Goal: Task Accomplishment & Management: Manage account settings

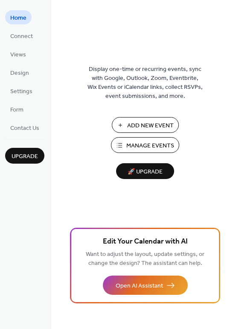
click at [138, 149] on span "Manage Events" at bounding box center [150, 145] width 48 height 9
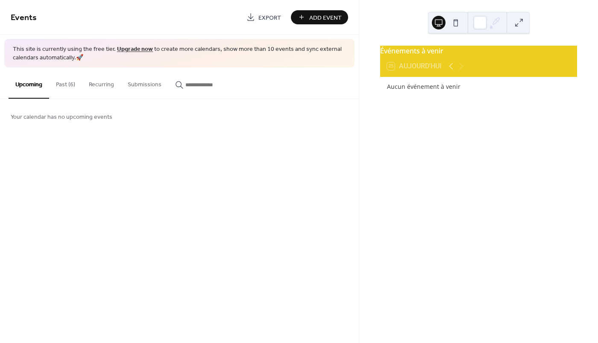
click at [64, 85] on button "Past (6)" at bounding box center [65, 82] width 33 height 30
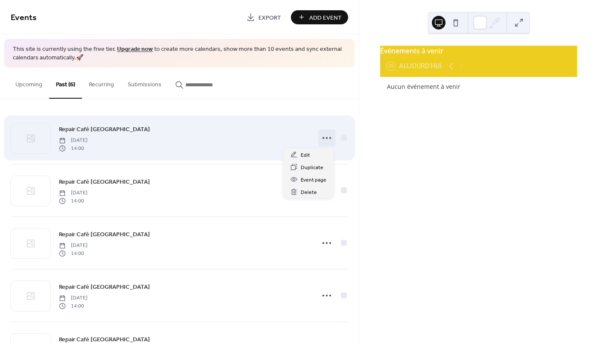
click at [327, 139] on icon at bounding box center [327, 138] width 14 height 14
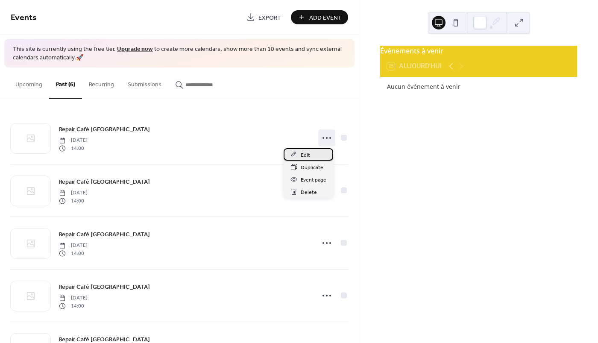
click at [305, 154] on span "Edit" at bounding box center [304, 155] width 9 height 9
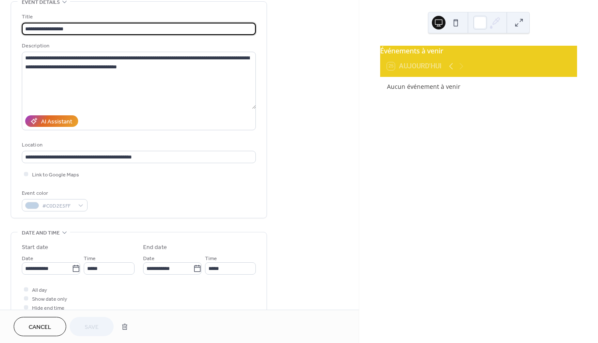
scroll to position [85, 0]
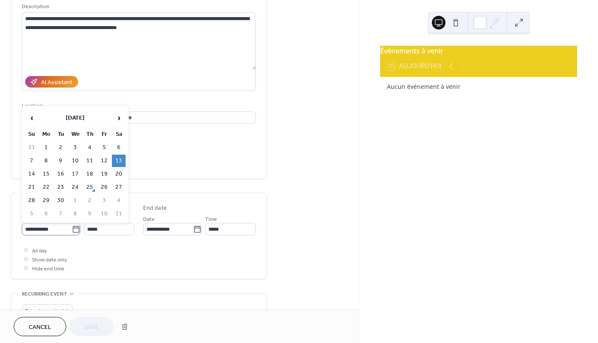
click at [74, 230] on icon at bounding box center [76, 229] width 9 height 9
click at [72, 230] on input "**********" at bounding box center [47, 229] width 50 height 12
click at [117, 200] on td "4" at bounding box center [119, 200] width 14 height 12
type input "**********"
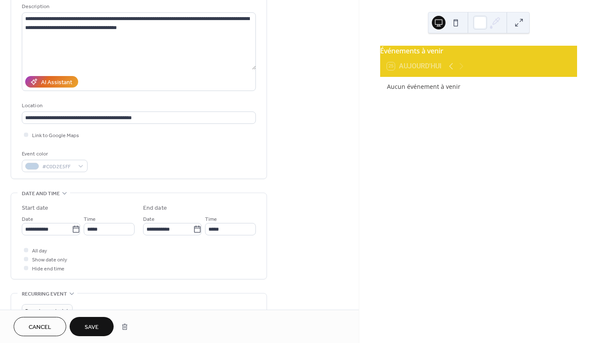
click at [99, 324] on span "Save" at bounding box center [92, 327] width 14 height 9
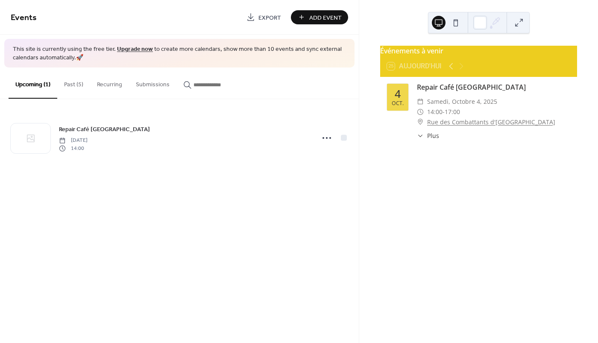
click at [79, 87] on button "Past (5)" at bounding box center [73, 82] width 33 height 30
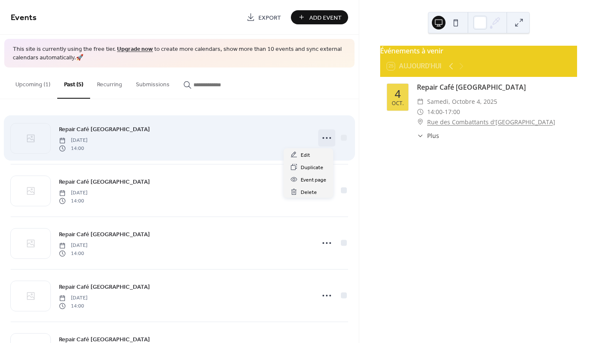
click at [326, 141] on icon at bounding box center [327, 138] width 14 height 14
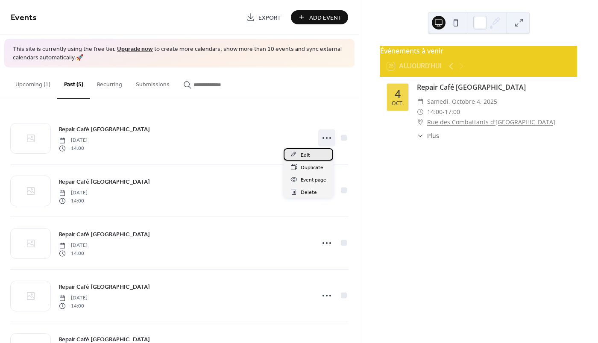
click at [304, 152] on span "Edit" at bounding box center [304, 155] width 9 height 9
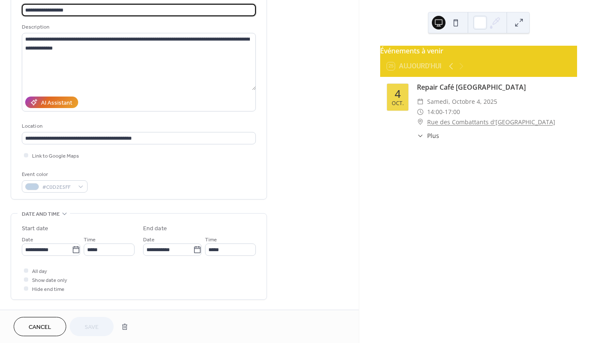
scroll to position [85, 0]
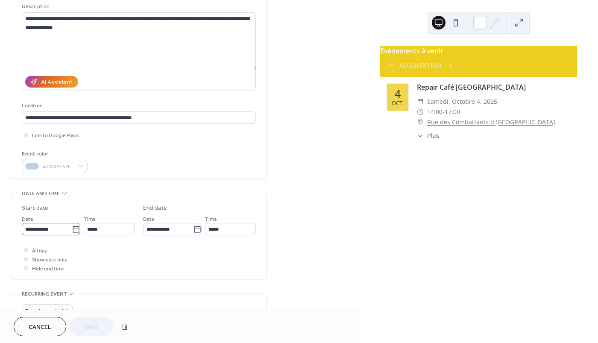
click at [73, 229] on icon at bounding box center [76, 229] width 9 height 9
click at [72, 229] on input "**********" at bounding box center [47, 229] width 50 height 12
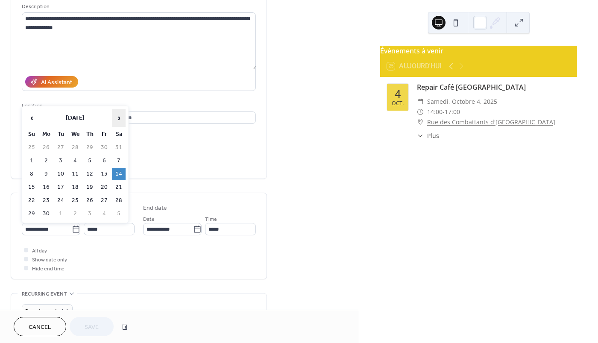
click at [119, 118] on span "›" at bounding box center [118, 117] width 13 height 17
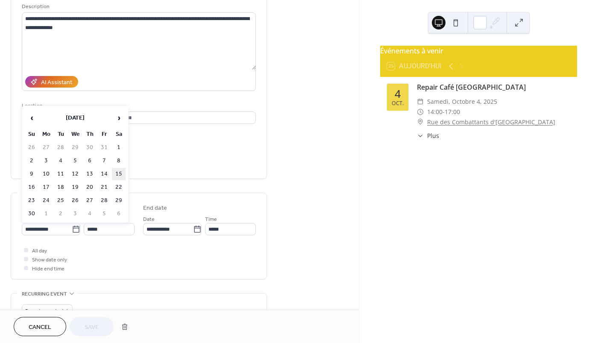
click at [119, 173] on td "15" at bounding box center [119, 174] width 14 height 12
type input "**********"
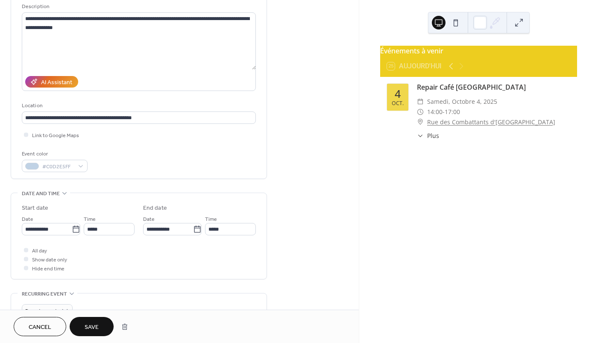
click at [101, 328] on button "Save" at bounding box center [92, 326] width 44 height 19
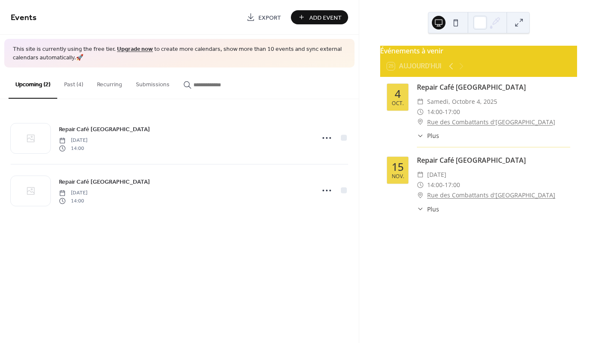
click at [77, 85] on button "Past (4)" at bounding box center [73, 82] width 33 height 30
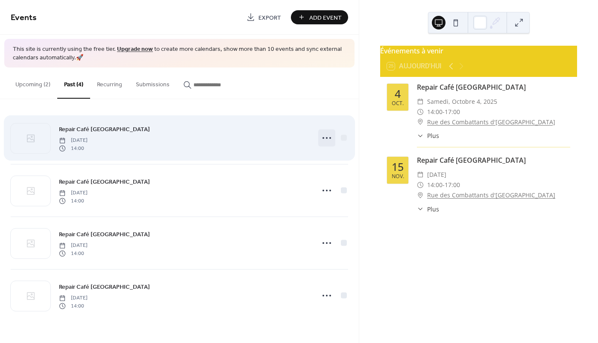
click at [324, 138] on icon at bounding box center [327, 138] width 14 height 14
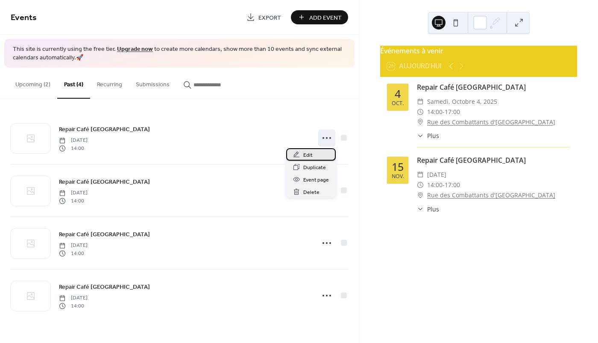
click at [312, 156] on div "Edit" at bounding box center [311, 154] width 50 height 12
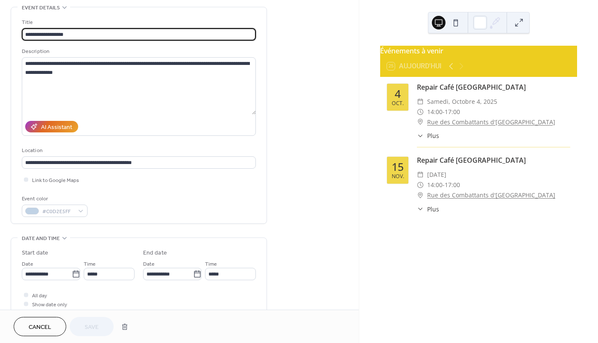
scroll to position [213, 0]
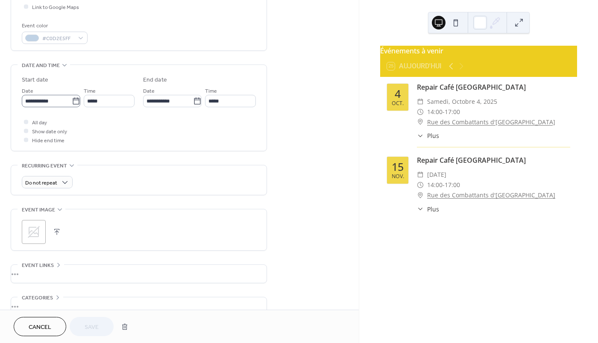
click at [76, 105] on icon at bounding box center [76, 101] width 9 height 9
click at [72, 105] on input "**********" at bounding box center [47, 101] width 50 height 12
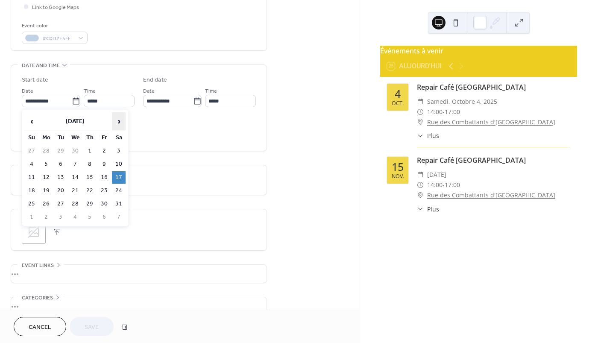
click at [120, 122] on span "›" at bounding box center [118, 121] width 13 height 17
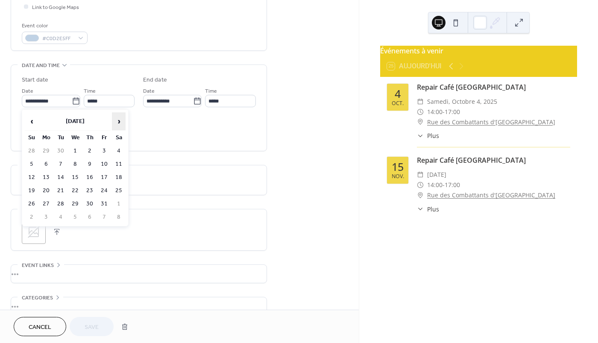
click at [120, 122] on span "›" at bounding box center [118, 121] width 13 height 17
click at [121, 151] on td "6" at bounding box center [119, 151] width 14 height 12
type input "**********"
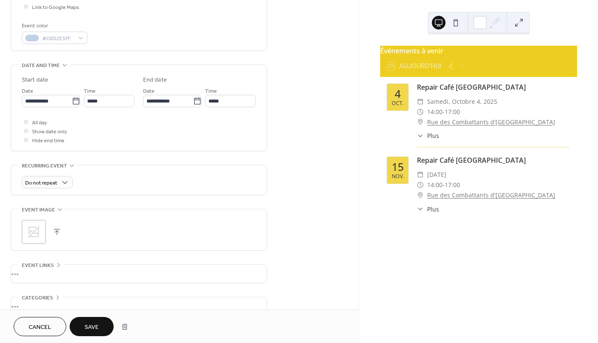
click at [92, 323] on span "Save" at bounding box center [92, 327] width 14 height 9
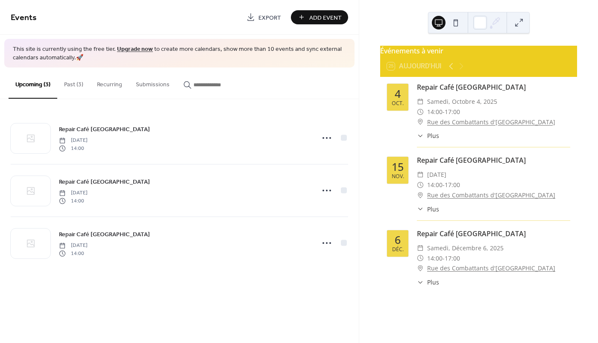
click at [80, 85] on button "Past (3)" at bounding box center [73, 82] width 33 height 30
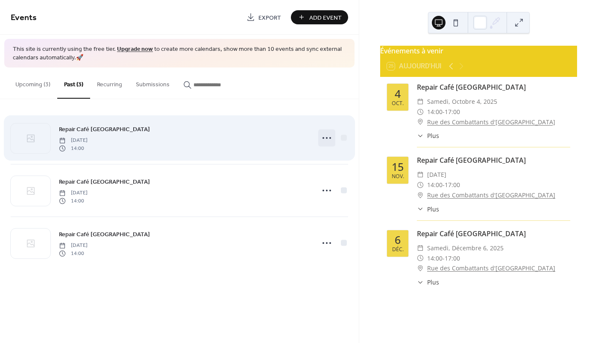
click at [326, 137] on icon at bounding box center [327, 138] width 14 height 14
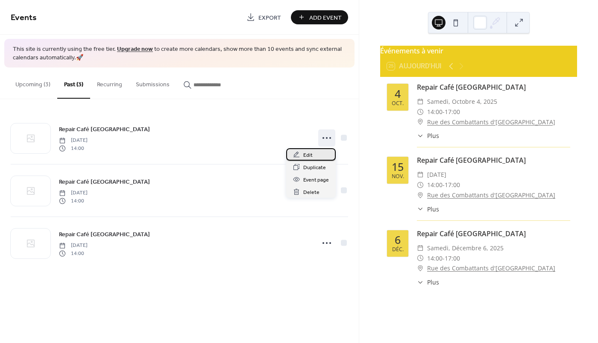
click at [304, 155] on span "Edit" at bounding box center [307, 155] width 9 height 9
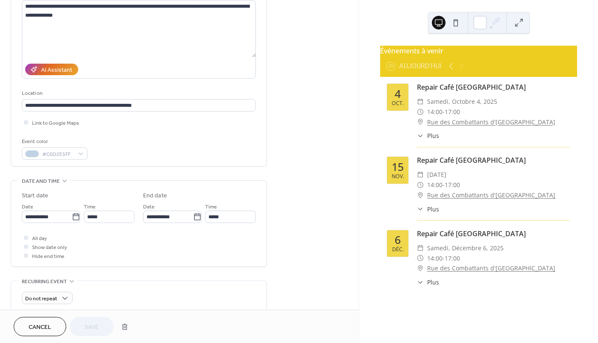
scroll to position [128, 0]
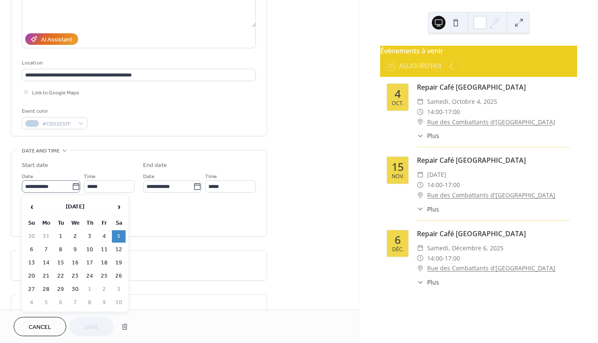
click at [75, 187] on icon at bounding box center [76, 186] width 9 height 9
click at [72, 187] on input "**********" at bounding box center [47, 186] width 50 height 12
click at [117, 206] on span "›" at bounding box center [118, 206] width 13 height 17
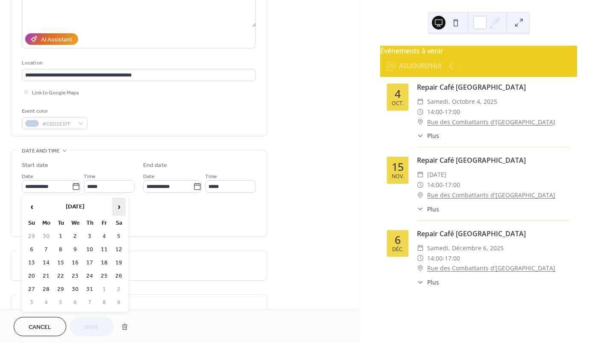
click at [117, 206] on span "›" at bounding box center [118, 206] width 13 height 17
click at [117, 205] on span "›" at bounding box center [118, 206] width 13 height 17
click at [118, 205] on span "›" at bounding box center [118, 206] width 13 height 17
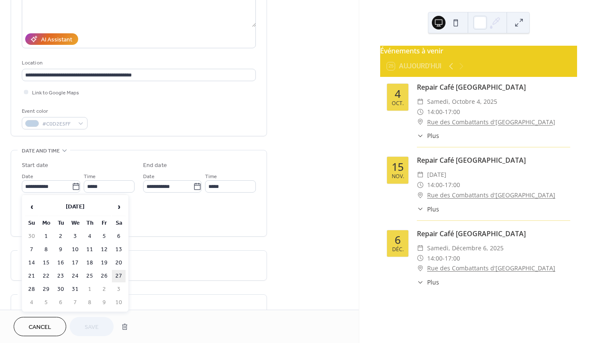
click at [119, 274] on td "27" at bounding box center [119, 276] width 14 height 12
type input "**********"
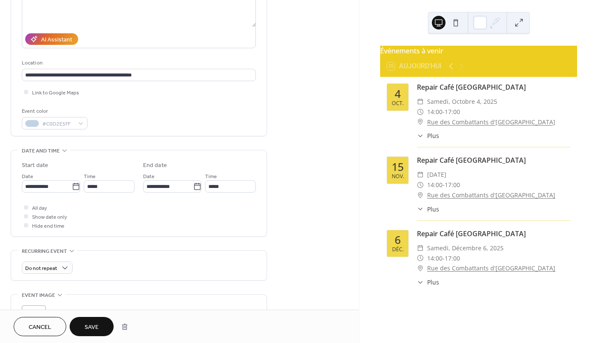
click at [99, 328] on button "Save" at bounding box center [92, 326] width 44 height 19
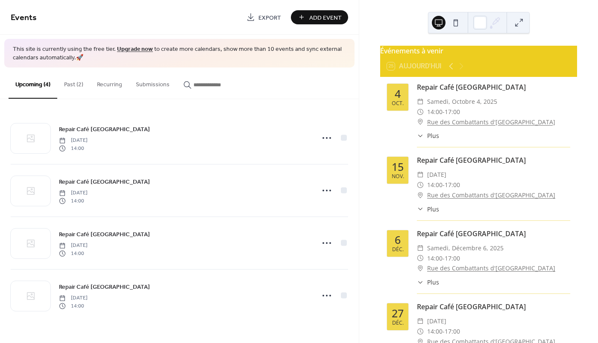
click at [71, 82] on button "Past (2)" at bounding box center [73, 82] width 33 height 30
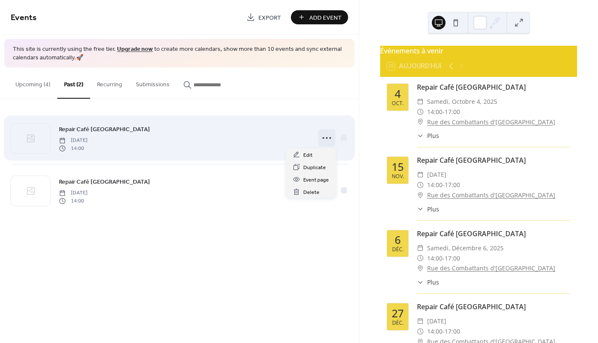
click at [328, 139] on icon at bounding box center [327, 138] width 14 height 14
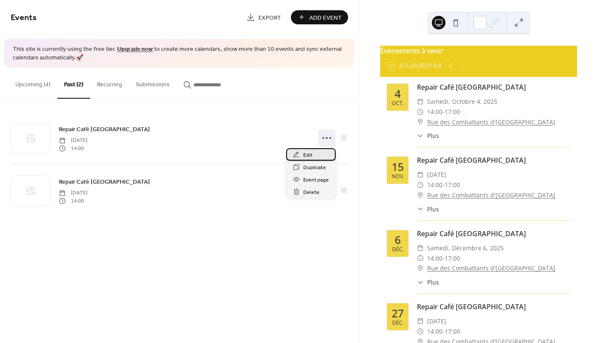
click at [303, 158] on span "Edit" at bounding box center [307, 155] width 9 height 9
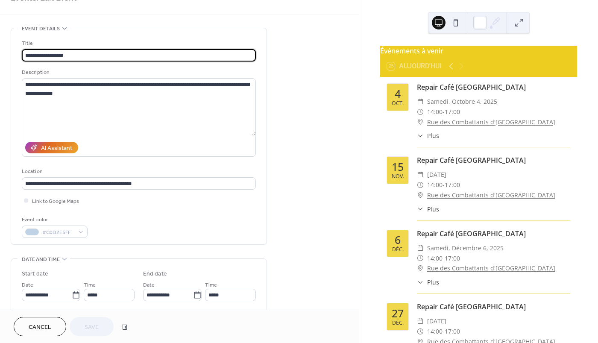
scroll to position [171, 0]
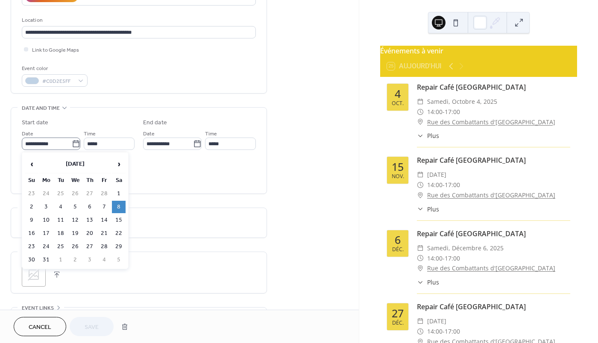
click at [72, 143] on icon at bounding box center [76, 144] width 9 height 9
click at [71, 143] on input "**********" at bounding box center [47, 143] width 50 height 12
click at [119, 163] on span "›" at bounding box center [118, 163] width 13 height 17
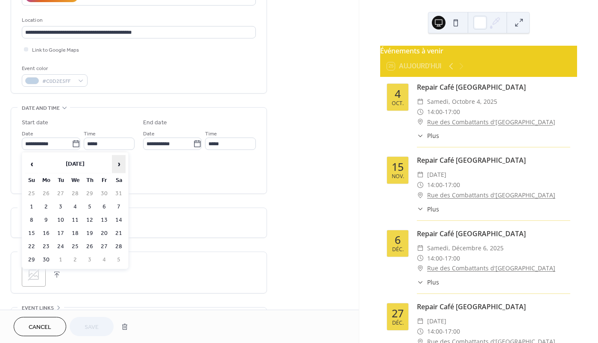
click at [119, 163] on span "›" at bounding box center [118, 163] width 13 height 17
click at [120, 163] on span "›" at bounding box center [118, 163] width 13 height 17
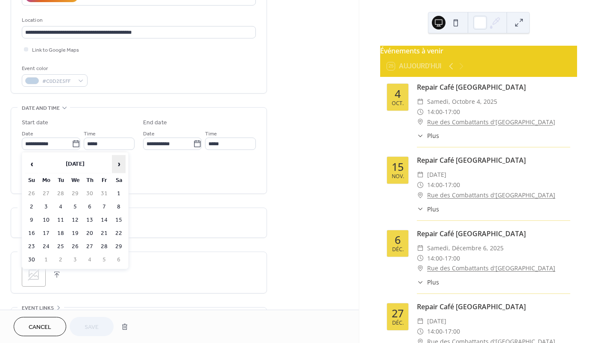
click at [120, 163] on span "›" at bounding box center [118, 163] width 13 height 17
click at [120, 205] on td "10" at bounding box center [119, 207] width 14 height 12
type input "**********"
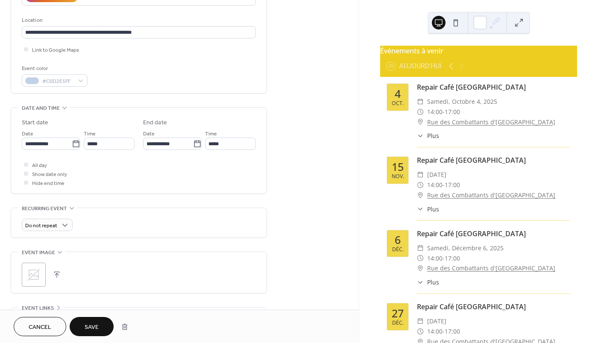
click at [104, 323] on button "Save" at bounding box center [92, 326] width 44 height 19
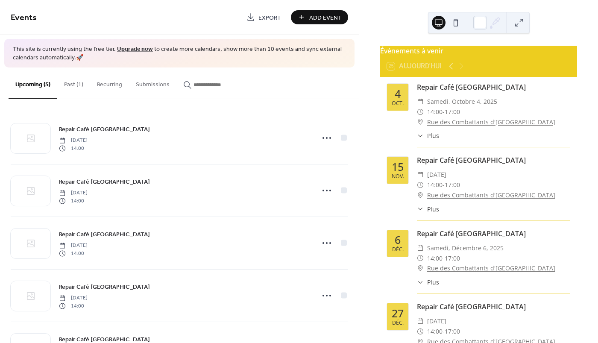
click at [72, 85] on button "Past (1)" at bounding box center [73, 82] width 33 height 30
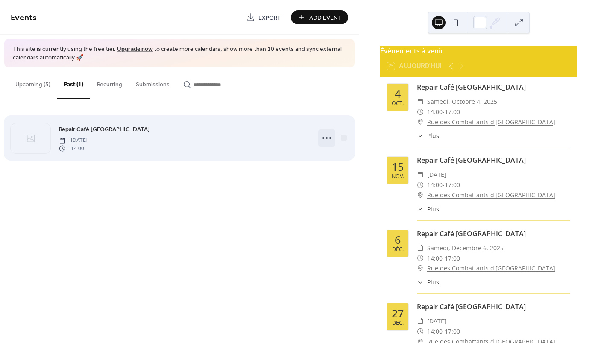
click at [329, 139] on icon at bounding box center [327, 138] width 14 height 14
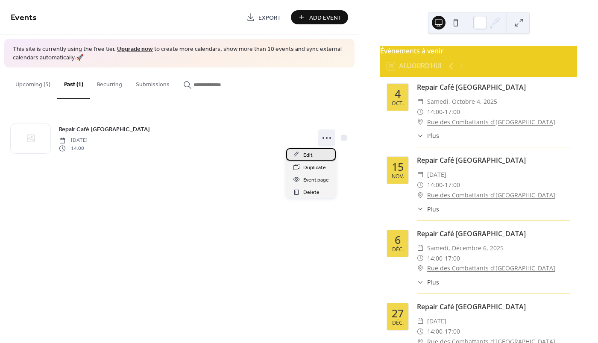
click at [311, 156] on span "Edit" at bounding box center [307, 155] width 9 height 9
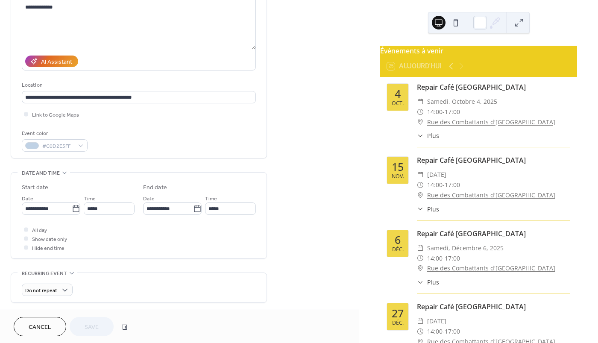
scroll to position [171, 0]
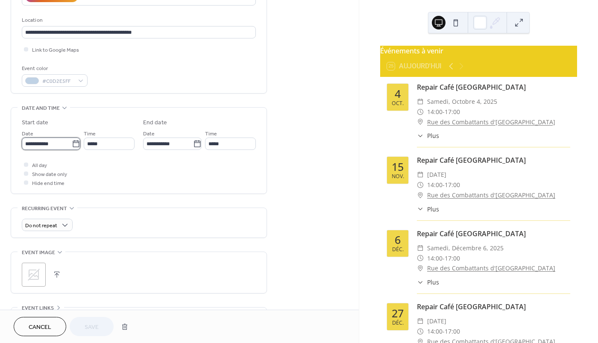
click at [67, 141] on input "**********" at bounding box center [47, 143] width 50 height 12
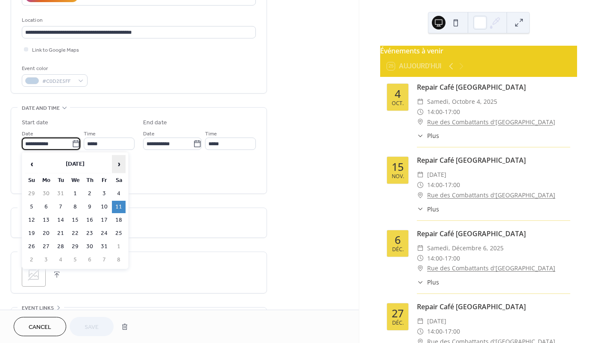
click at [120, 163] on span "›" at bounding box center [118, 163] width 13 height 17
click at [121, 162] on span "›" at bounding box center [118, 163] width 13 height 17
click at [122, 162] on span "›" at bounding box center [118, 163] width 13 height 17
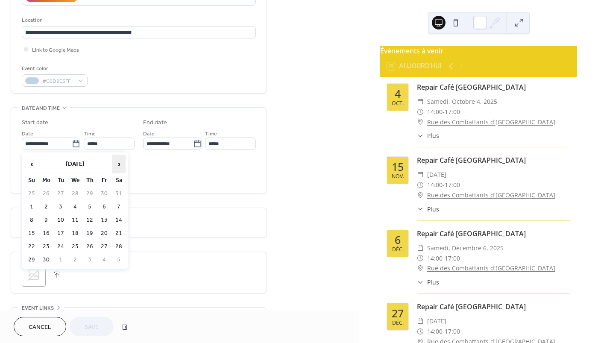
click at [122, 162] on span "›" at bounding box center [118, 163] width 13 height 17
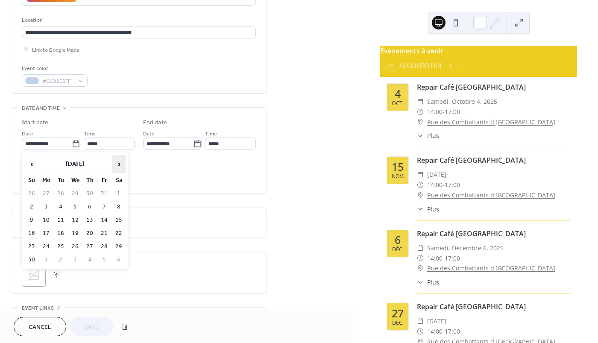
click at [122, 162] on span "›" at bounding box center [118, 163] width 13 height 17
click at [30, 166] on span "‹" at bounding box center [31, 163] width 13 height 17
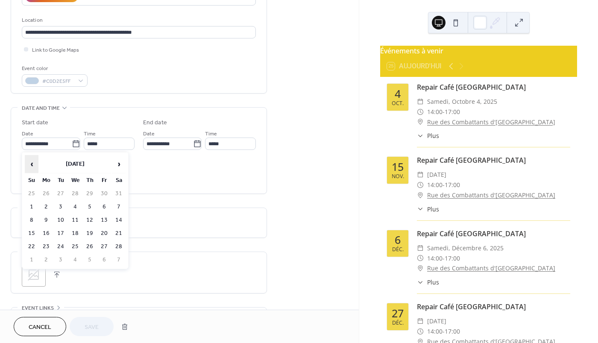
click at [30, 166] on span "‹" at bounding box center [31, 163] width 13 height 17
click at [119, 244] on td "31" at bounding box center [119, 246] width 14 height 12
type input "**********"
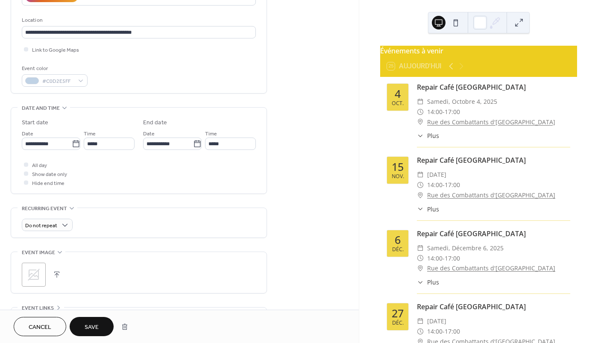
click at [95, 318] on button "Save" at bounding box center [92, 326] width 44 height 19
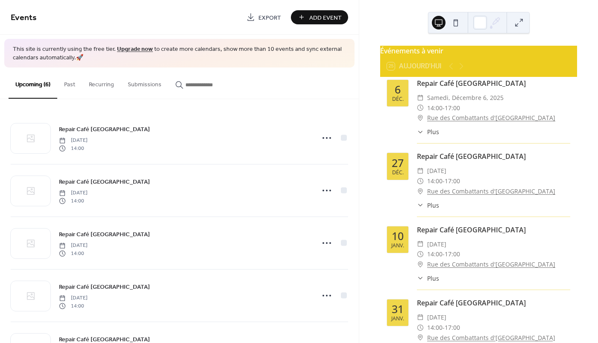
scroll to position [155, 0]
